Goal: Browse casually

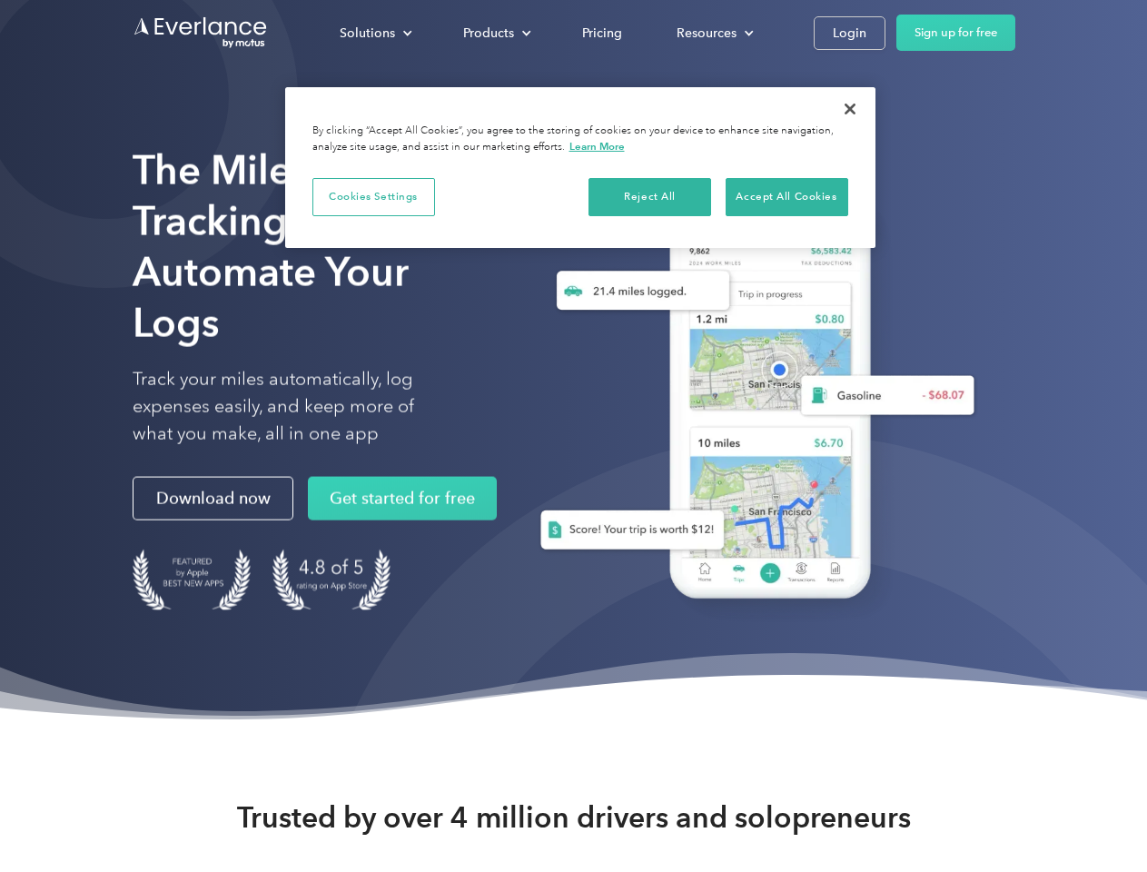
click at [375, 33] on div "Solutions" at bounding box center [367, 33] width 55 height 23
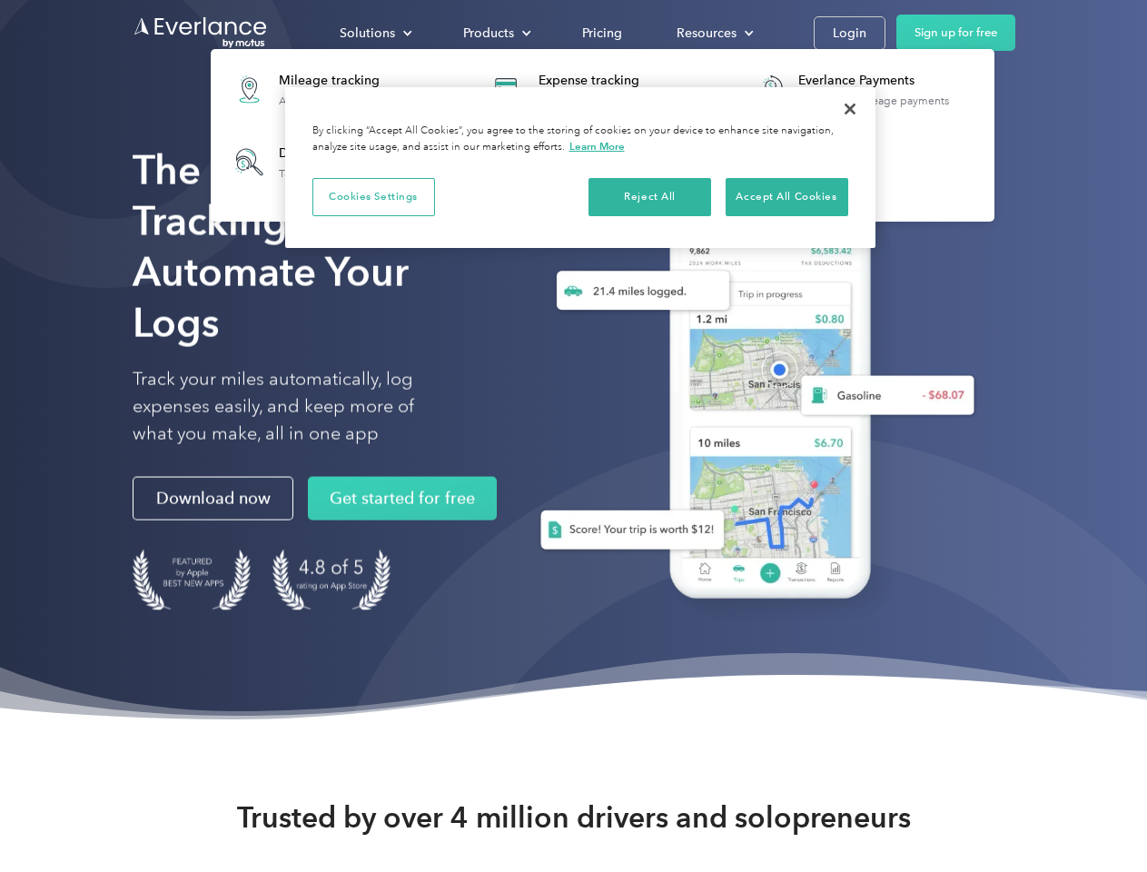
click at [495, 33] on div "Products" at bounding box center [488, 33] width 51 height 23
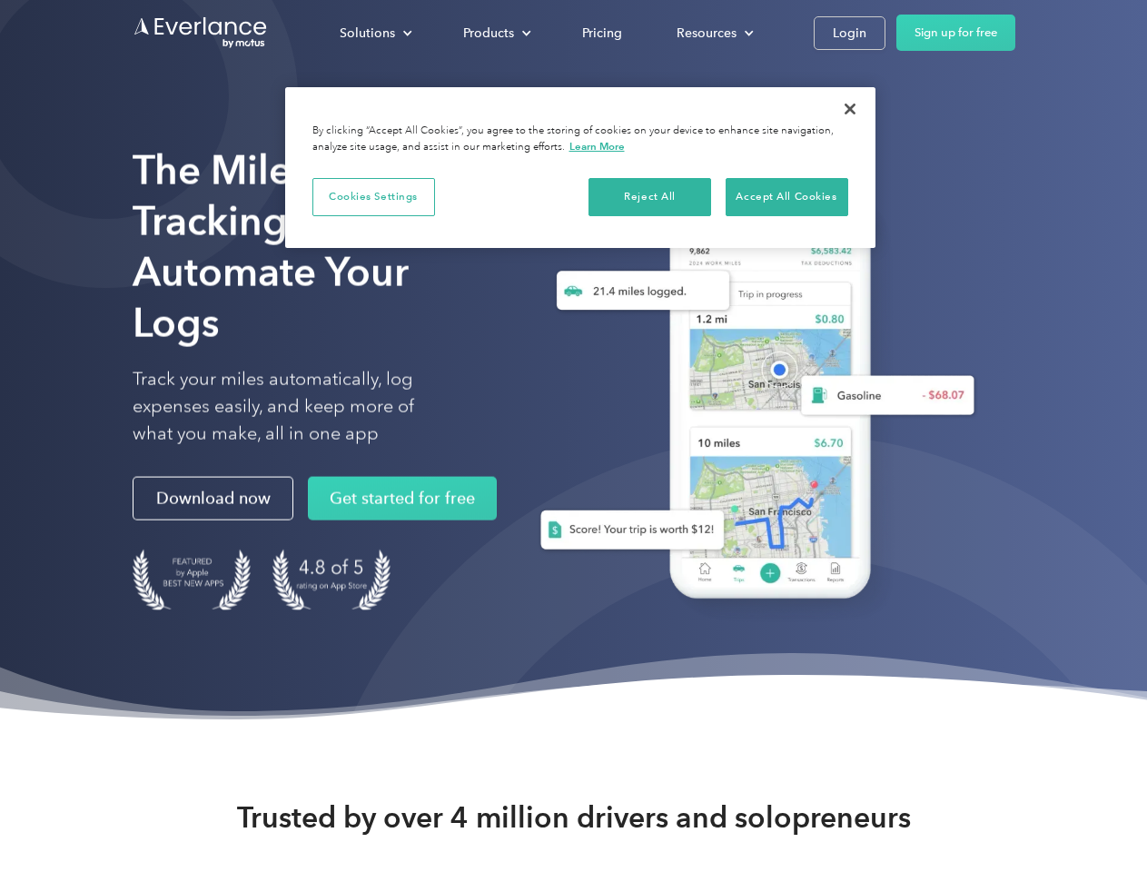
click at [713, 33] on div "Resources" at bounding box center [706, 33] width 60 height 23
click at [373, 196] on button "Cookies Settings" at bounding box center [373, 197] width 123 height 38
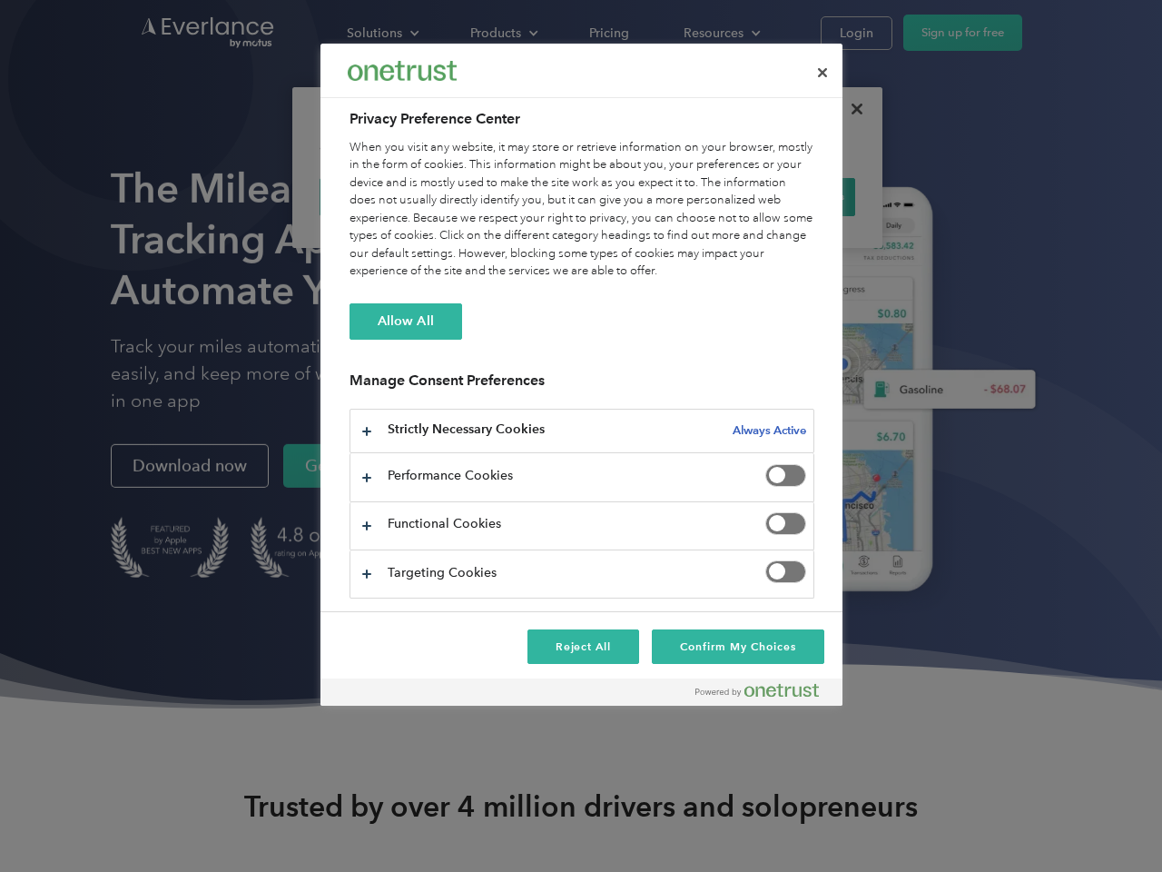
click at [650, 196] on div "When you visit any website, it may store or retrieve information on your browse…" at bounding box center [582, 210] width 465 height 142
click at [786, 196] on div "When you visit any website, it may store or retrieve information on your browse…" at bounding box center [582, 210] width 465 height 142
click at [850, 109] on div at bounding box center [581, 436] width 1162 height 872
